Goal: Navigation & Orientation: Find specific page/section

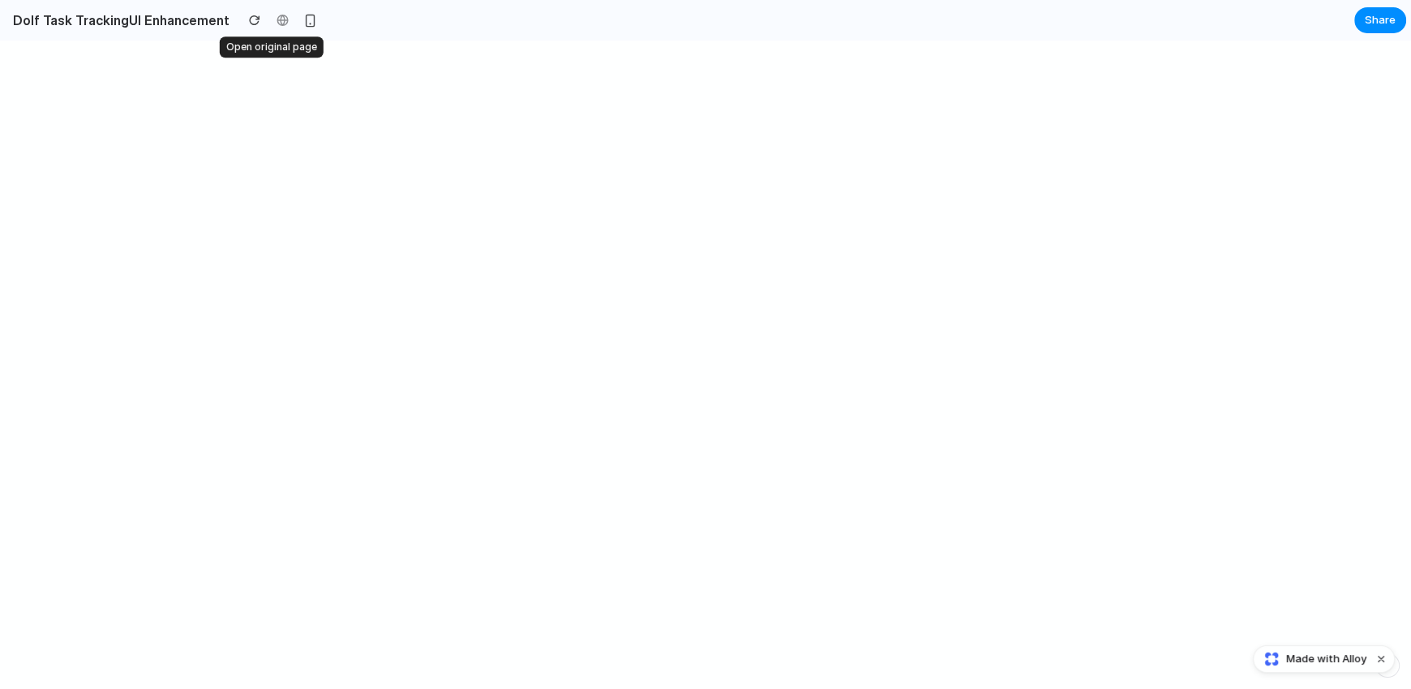
click at [274, 20] on div at bounding box center [282, 20] width 24 height 24
click at [148, 15] on h2 "Dolf Task TrackingUI Enhancement" at bounding box center [117, 20] width 223 height 19
